Goal: Answer question/provide support: Answer question/provide support

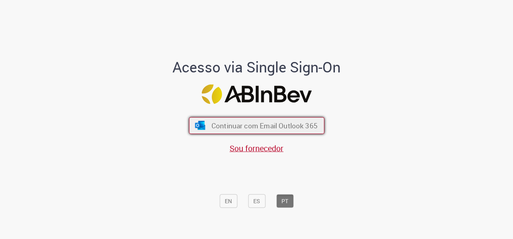
click at [250, 124] on span "Continuar com Email Outlook 365" at bounding box center [264, 125] width 106 height 9
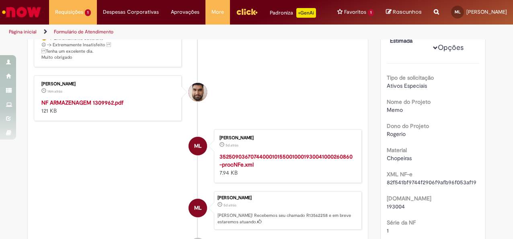
scroll to position [161, 0]
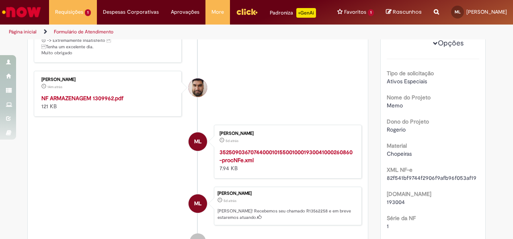
click at [101, 102] on strong "NF ARMAZENAGEM 1309962.pdf" at bounding box center [82, 97] width 82 height 7
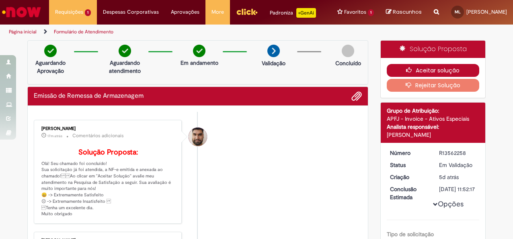
click at [438, 71] on button "Aceitar solução" at bounding box center [433, 70] width 93 height 13
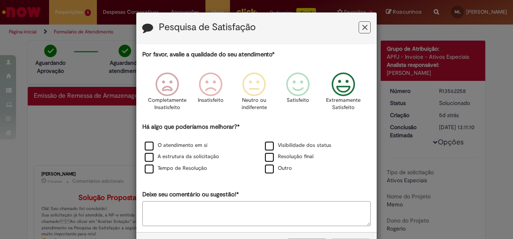
click at [338, 85] on icon "Feedback" at bounding box center [343, 84] width 30 height 24
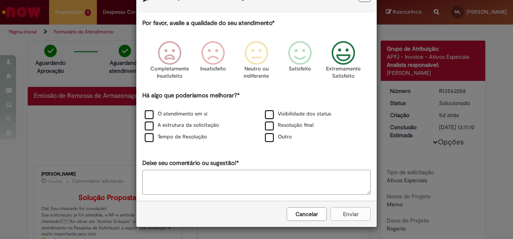
scroll to position [31, 0]
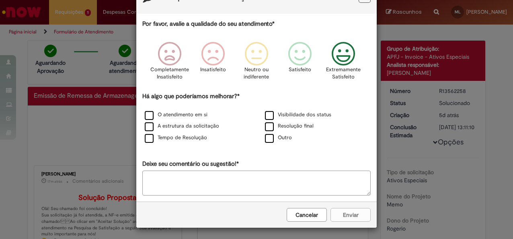
drag, startPoint x: 306, startPoint y: 215, endPoint x: 289, endPoint y: 153, distance: 63.8
click at [286, 154] on form "Pesquisa de Satisfação Por favor, avalie a qualidade do seu atendimento* Comple…" at bounding box center [256, 105] width 240 height 246
click at [150, 138] on label "Tempo de Resolução" at bounding box center [176, 138] width 62 height 8
click at [359, 214] on button "Enviar" at bounding box center [350, 215] width 40 height 14
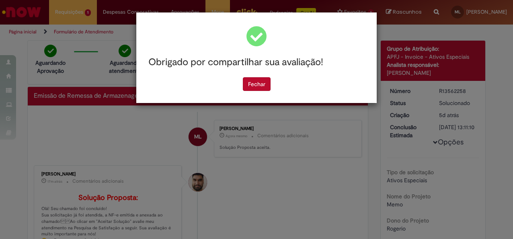
scroll to position [0, 0]
click at [260, 84] on button "Fechar" at bounding box center [257, 84] width 28 height 14
